Goal: Task Accomplishment & Management: Complete application form

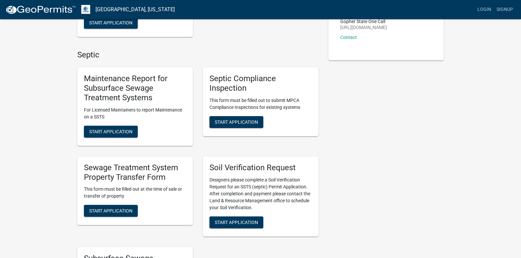
scroll to position [132, 0]
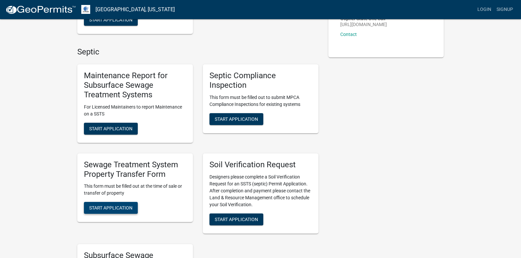
click at [104, 207] on span "Start Application" at bounding box center [110, 207] width 43 height 5
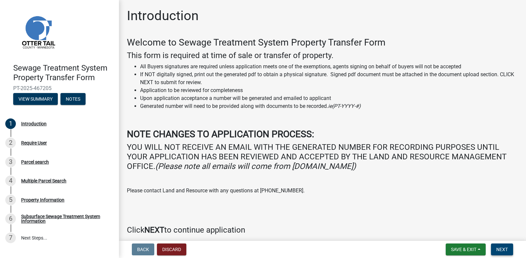
click at [508, 249] on button "Next" at bounding box center [502, 250] width 22 height 12
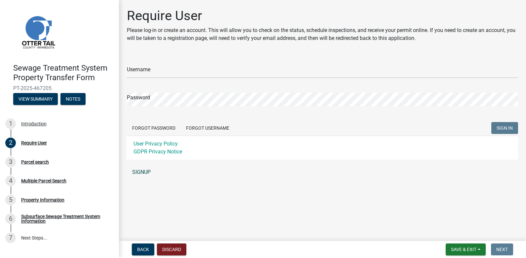
click at [140, 173] on link "SIGNUP" at bounding box center [322, 172] width 391 height 13
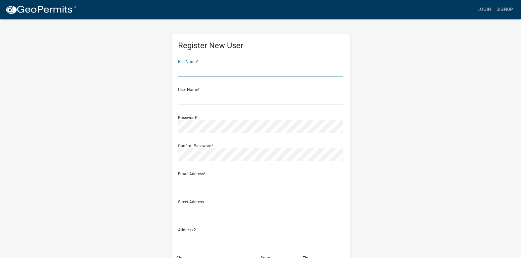
click at [197, 73] on input "text" at bounding box center [260, 71] width 165 height 14
type input "Andrea Galchutt"
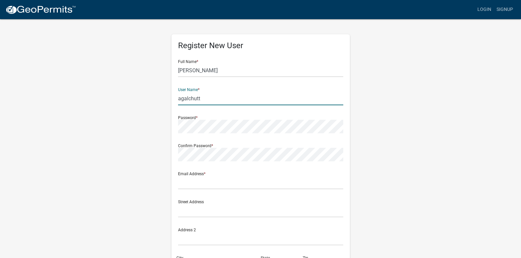
type input "agalchutt"
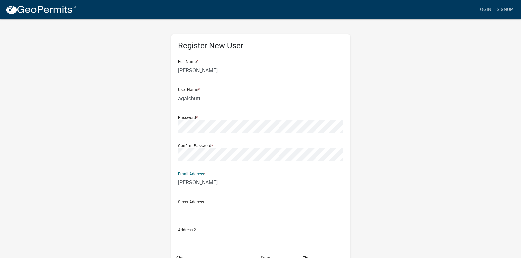
type input "andrea.galchutt@fmjlaw.com"
type input "11095 Viking Drive, Suite 420"
type input "Eden Prairie"
type input "55344"
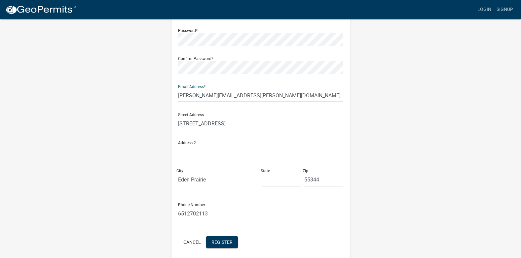
scroll to position [99, 0]
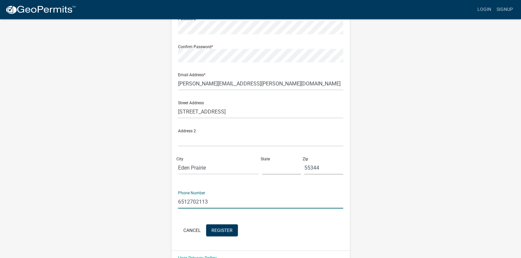
drag, startPoint x: 200, startPoint y: 201, endPoint x: 147, endPoint y: 200, distance: 52.5
click at [147, 200] on div "Register New User Full Name * Andrea Galchutt User Name * agalchutt Password * …" at bounding box center [260, 95] width 377 height 353
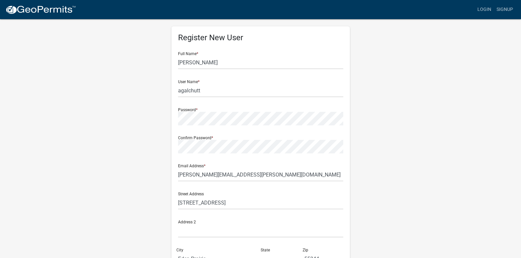
scroll to position [114, 0]
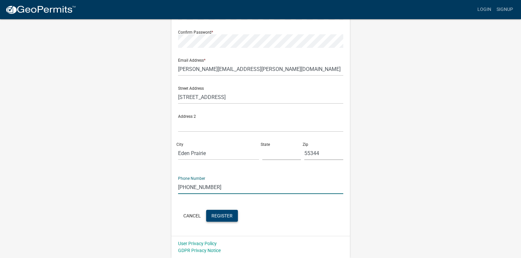
type input "952-444-6085"
click at [221, 217] on span "Register" at bounding box center [221, 215] width 21 height 5
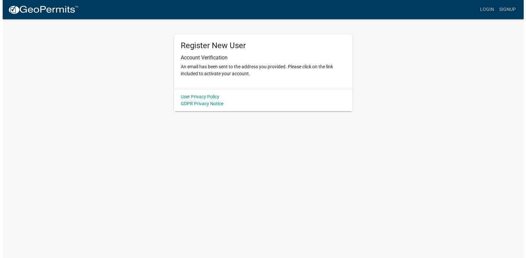
scroll to position [0, 0]
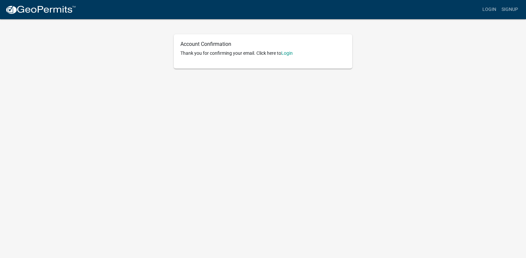
click at [297, 54] on p "Thank you for confirming your email. Click here to [GEOGRAPHIC_DATA]" at bounding box center [262, 53] width 165 height 7
click at [293, 53] on link "Login" at bounding box center [287, 53] width 12 height 5
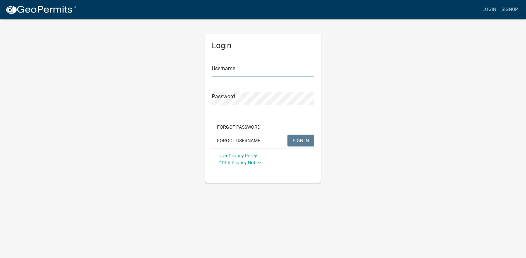
click at [251, 72] on input "Username" at bounding box center [263, 71] width 102 height 14
type input "agalchutt"
click at [287, 135] on button "SIGN IN" at bounding box center [300, 141] width 27 height 12
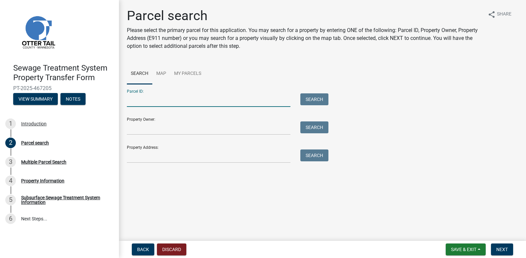
click at [169, 99] on input "Parcel ID:" at bounding box center [209, 100] width 164 height 14
type input "01-2160-00062-048"
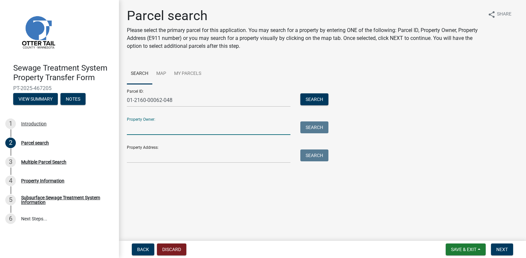
click at [151, 126] on input "Property Owner:" at bounding box center [209, 129] width 164 height 14
type input "[PERSON_NAME]"
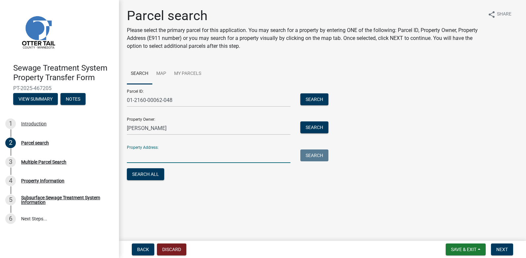
click at [143, 154] on input "Property Address:" at bounding box center [209, 157] width 164 height 14
type input "[STREET_ADDRESS]"
click at [149, 172] on button "Search All" at bounding box center [145, 174] width 37 height 12
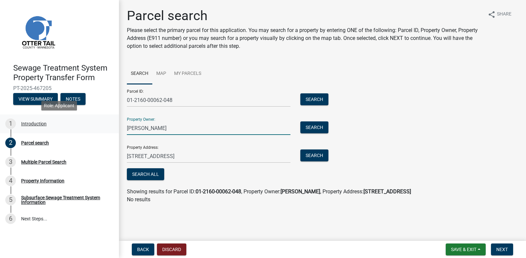
drag, startPoint x: 154, startPoint y: 128, endPoint x: 110, endPoint y: 124, distance: 44.7
click at [110, 124] on div "Sewage Treatment System Property Transfer Form PT-2025-467205 View Summary Note…" at bounding box center [263, 129] width 526 height 258
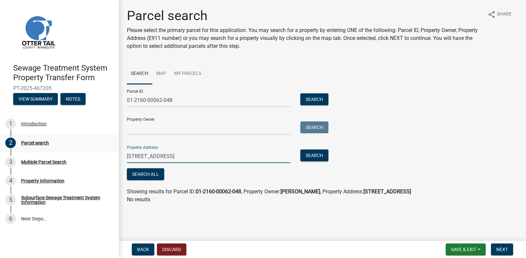
drag, startPoint x: 215, startPoint y: 154, endPoint x: 59, endPoint y: 149, distance: 156.0
click at [52, 149] on div "Sewage Treatment System Property Transfer Form PT-2025-467205 View Summary Note…" at bounding box center [263, 129] width 526 height 258
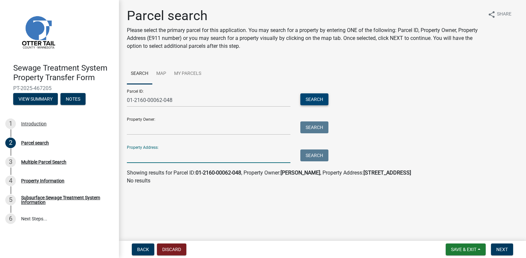
click at [301, 98] on button "Search" at bounding box center [314, 99] width 28 height 12
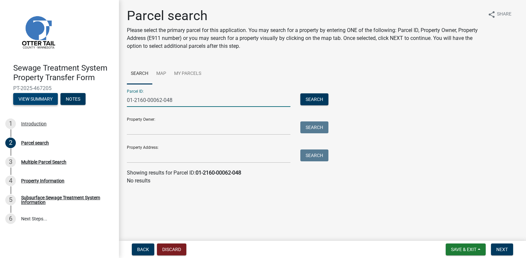
drag, startPoint x: 181, startPoint y: 102, endPoint x: 55, endPoint y: 98, distance: 125.6
click at [55, 98] on div "Sewage Treatment System Property Transfer Form PT-2025-467205 View Summary Note…" at bounding box center [263, 129] width 526 height 258
type input "0"
type input "17000991930000"
click at [323, 99] on button "Search" at bounding box center [314, 99] width 28 height 12
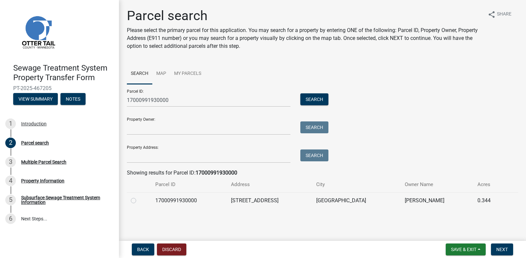
click at [139, 197] on label at bounding box center [139, 197] width 0 height 0
click at [139, 201] on input "radio" at bounding box center [141, 199] width 4 height 4
radio input "true"
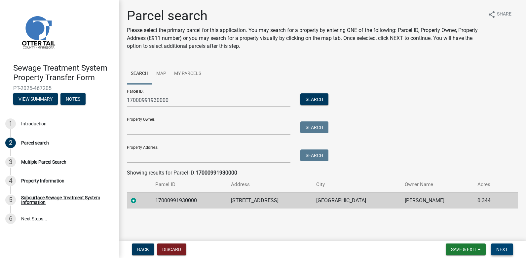
click at [503, 253] on button "Next" at bounding box center [502, 250] width 22 height 12
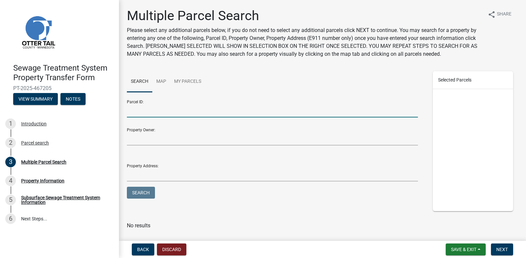
click at [139, 113] on input "Parcel ID:" at bounding box center [272, 111] width 291 height 14
type input "17000991930000"
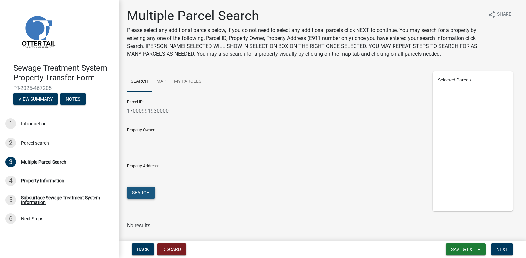
click at [138, 196] on button "Search" at bounding box center [141, 193] width 28 height 12
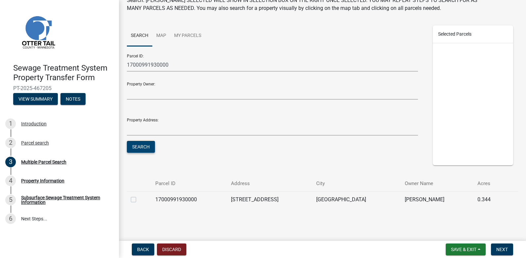
scroll to position [46, 0]
click at [129, 202] on td at bounding box center [139, 199] width 24 height 16
click at [139, 196] on label at bounding box center [139, 196] width 0 height 0
click at [139, 200] on input "checkbox" at bounding box center [141, 198] width 4 height 4
checkbox input "true"
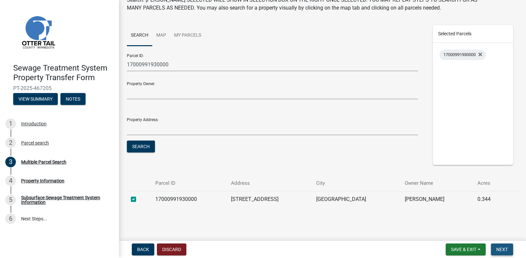
click at [498, 250] on span "Next" at bounding box center [502, 249] width 12 height 5
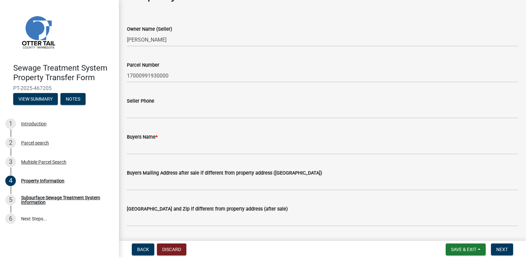
scroll to position [33, 0]
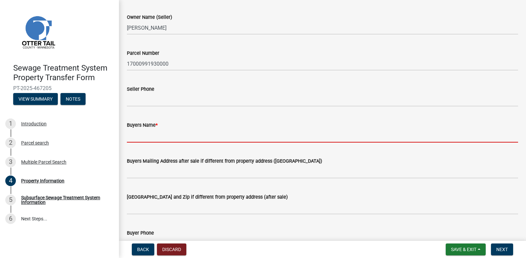
click at [151, 134] on input "Buyers Name *" at bounding box center [322, 136] width 391 height 14
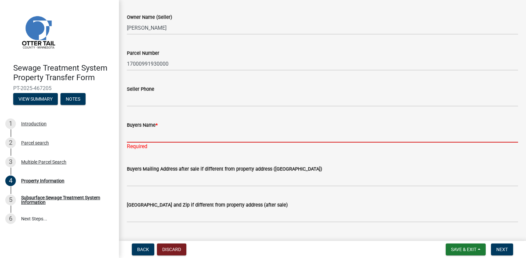
click at [150, 140] on input "Buyers Name *" at bounding box center [322, 136] width 391 height 14
click at [150, 138] on input "Buyers Name *" at bounding box center [322, 136] width 391 height 14
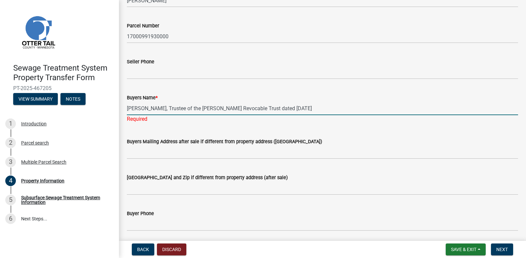
scroll to position [165, 0]
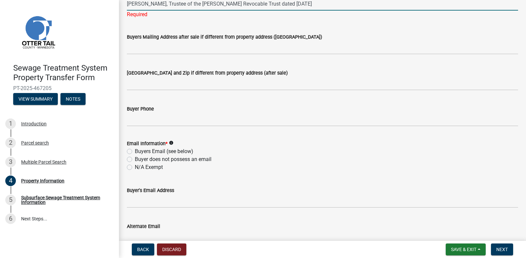
type input "[PERSON_NAME], Trustee of the [PERSON_NAME] Revocable Trust dated [DATE]"
click at [130, 167] on wm-data-entity-input "Email Information * info Buyers Email (see below) Buyer does not possess an ema…" at bounding box center [322, 155] width 391 height 46
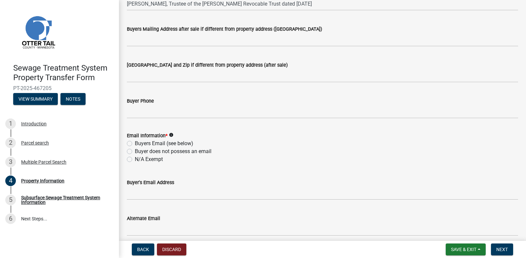
click at [135, 160] on label "N/A Exempt" at bounding box center [149, 160] width 28 height 8
click at [135, 160] on input "N/A Exempt" at bounding box center [137, 158] width 4 height 4
radio input "true"
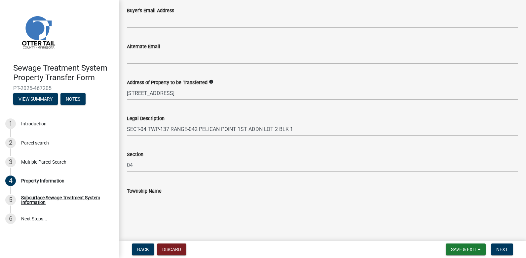
scroll to position [339, 0]
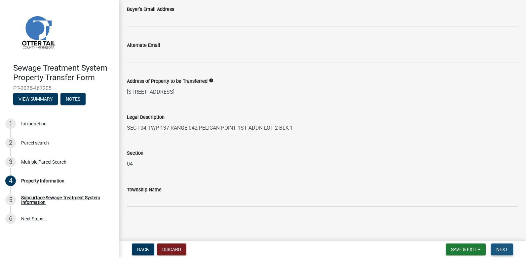
click at [504, 250] on span "Next" at bounding box center [502, 249] width 12 height 5
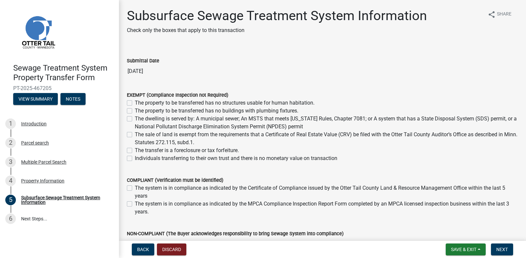
click at [135, 159] on label "Individuals transferring to their own trust and there is no monetary value on t…" at bounding box center [236, 159] width 203 height 8
click at [135, 159] on input "Individuals transferring to their own trust and there is no monetary value on t…" at bounding box center [137, 157] width 4 height 4
checkbox input "true"
checkbox input "false"
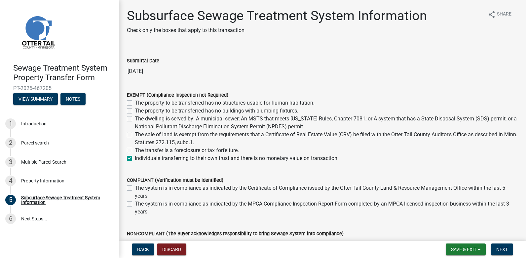
checkbox input "false"
checkbox input "true"
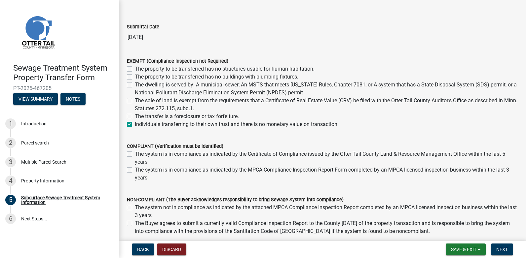
scroll to position [66, 0]
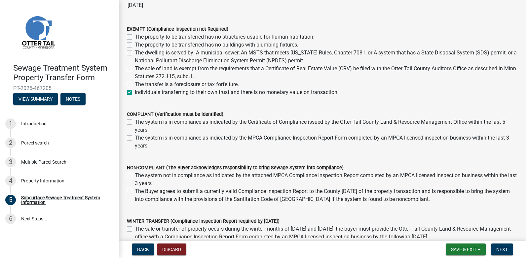
click at [131, 125] on div "The system is in compliance as indicated by the Certificate of Compliance issue…" at bounding box center [322, 126] width 391 height 16
click at [135, 123] on label "The system is in compliance as indicated by the Certificate of Compliance issue…" at bounding box center [326, 126] width 383 height 16
click at [135, 123] on input "The system is in compliance as indicated by the Certificate of Compliance issue…" at bounding box center [137, 120] width 4 height 4
checkbox input "true"
checkbox input "false"
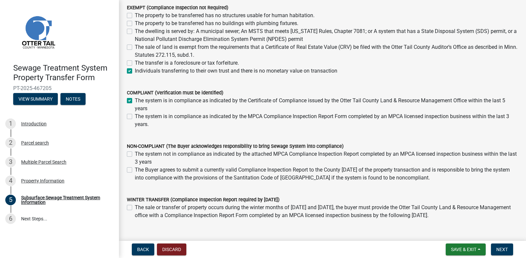
scroll to position [99, 0]
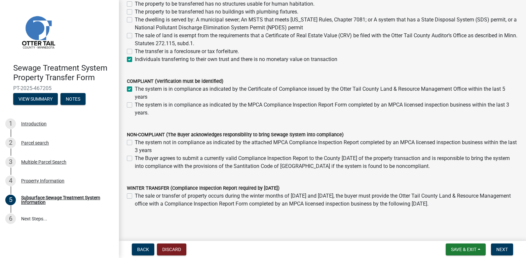
click at [135, 91] on label "The system is in compliance as indicated by the Certificate of Compliance issue…" at bounding box center [326, 93] width 383 height 16
click at [135, 90] on input "The system is in compliance as indicated by the Certificate of Compliance issue…" at bounding box center [137, 87] width 4 height 4
checkbox input "false"
click at [135, 89] on label "The system is in compliance as indicated by the Certificate of Compliance issue…" at bounding box center [326, 93] width 383 height 16
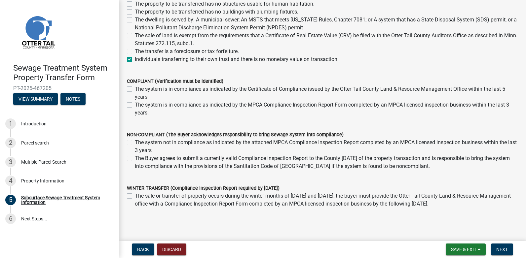
click at [135, 89] on input "The system is in compliance as indicated by the Certificate of Compliance issue…" at bounding box center [137, 87] width 4 height 4
checkbox input "true"
checkbox input "false"
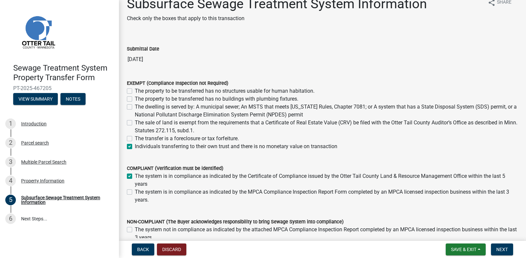
scroll to position [0, 0]
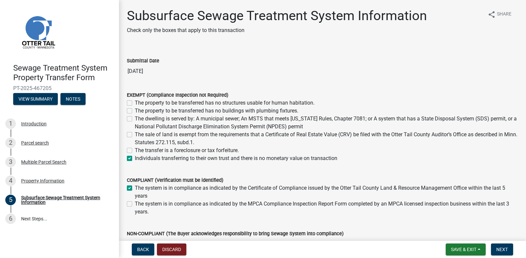
click at [135, 187] on label "The system is in compliance as indicated by the Certificate of Compliance issue…" at bounding box center [326, 192] width 383 height 16
click at [135, 187] on input "The system is in compliance as indicated by the Certificate of Compliance issue…" at bounding box center [137, 186] width 4 height 4
checkbox input "false"
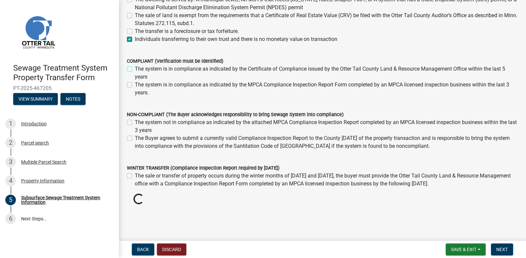
scroll to position [128, 0]
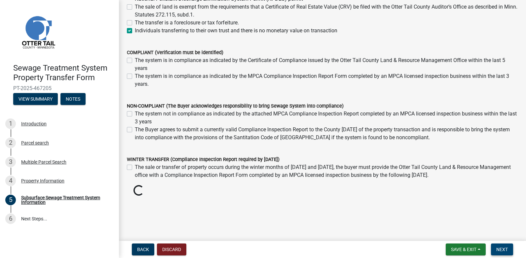
click at [497, 249] on span "Next" at bounding box center [502, 249] width 12 height 5
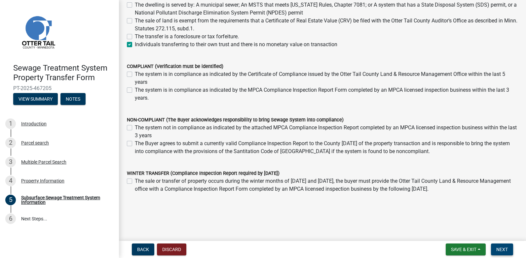
scroll to position [122, 0]
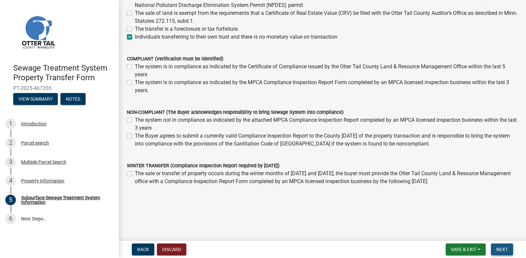
click at [496, 251] on span "Next" at bounding box center [502, 249] width 12 height 5
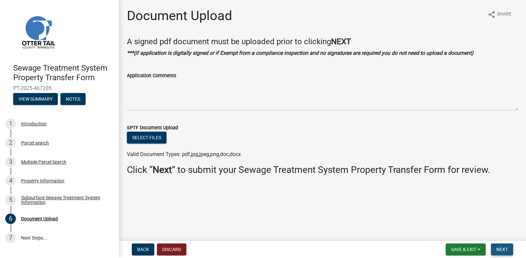
click at [510, 251] on button "Next" at bounding box center [502, 250] width 22 height 12
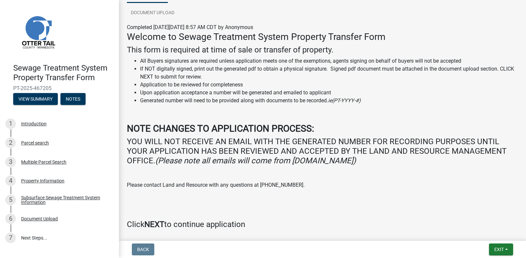
scroll to position [98, 0]
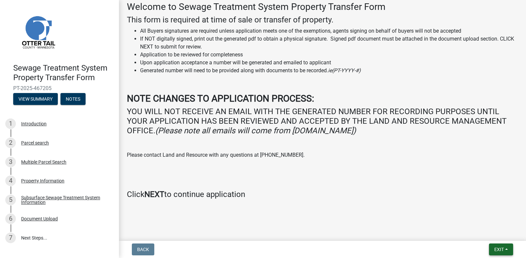
click at [504, 247] on button "Exit" at bounding box center [501, 250] width 24 height 12
click at [490, 234] on button "Save & Exit" at bounding box center [486, 233] width 53 height 16
